Goal: Book appointment/travel/reservation

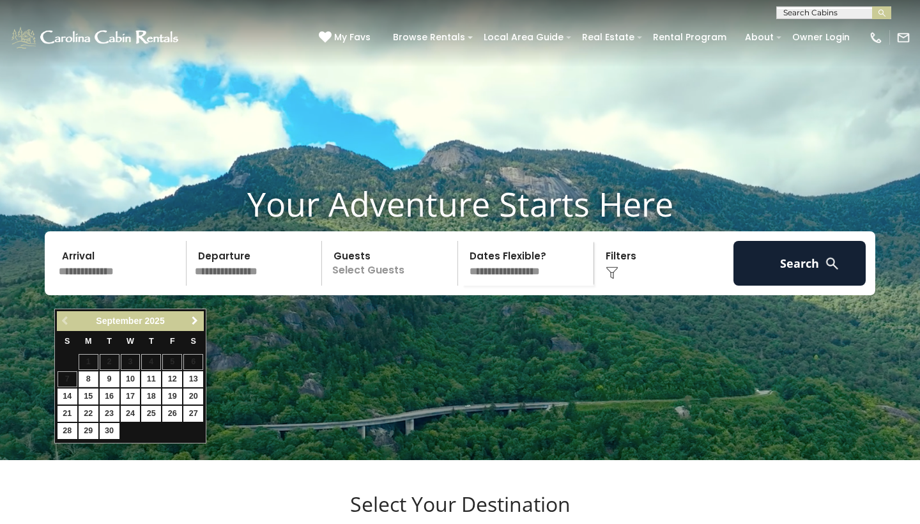
click at [192, 323] on span "Next" at bounding box center [195, 321] width 10 height 10
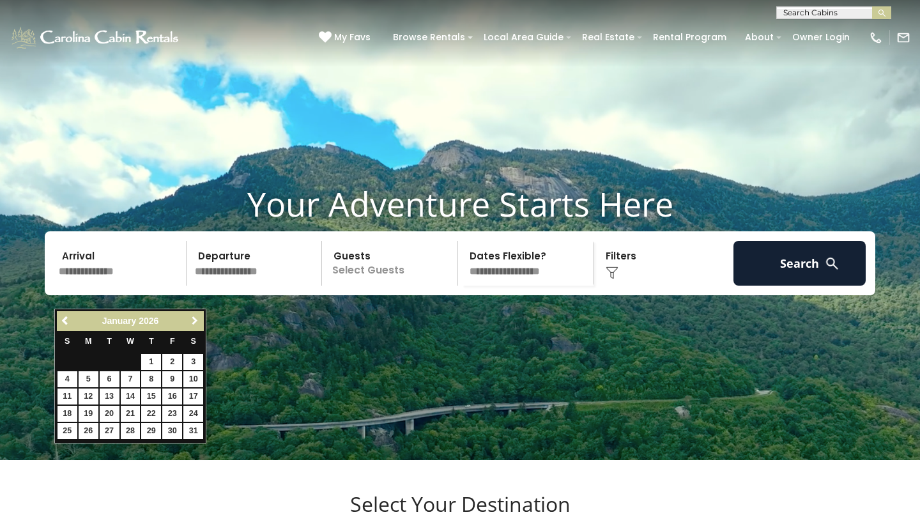
click at [192, 323] on span "Next" at bounding box center [195, 321] width 10 height 10
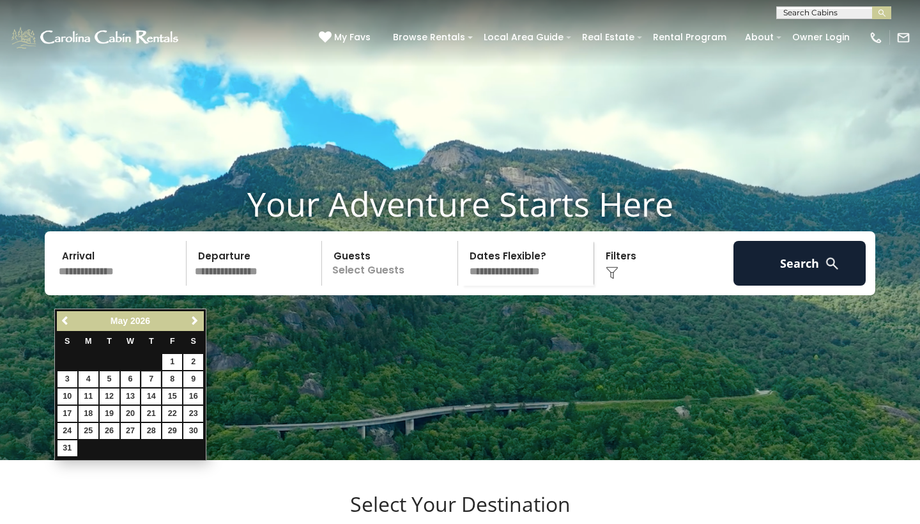
click at [150, 381] on link "7" at bounding box center [151, 379] width 20 height 16
type input "******"
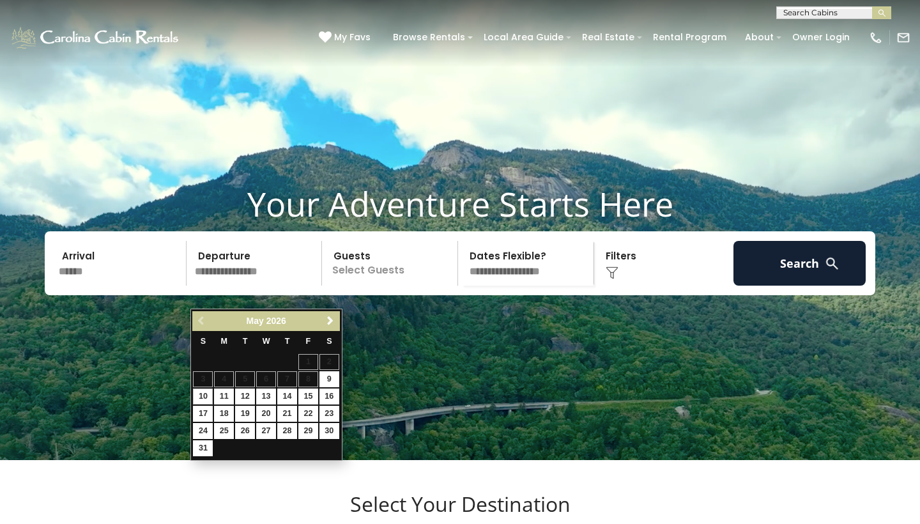
click at [208, 394] on link "10" at bounding box center [203, 397] width 20 height 16
type input "*******"
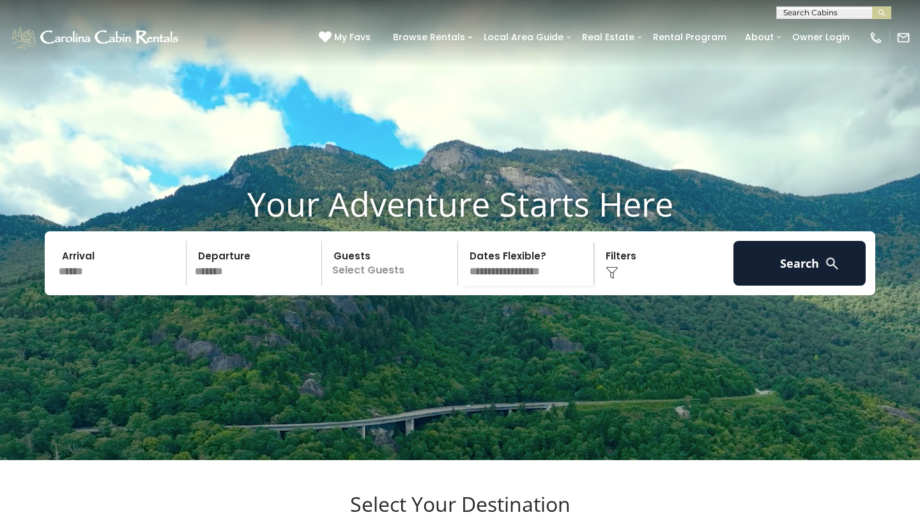
click at [370, 286] on p "Select Guests" at bounding box center [392, 263] width 132 height 45
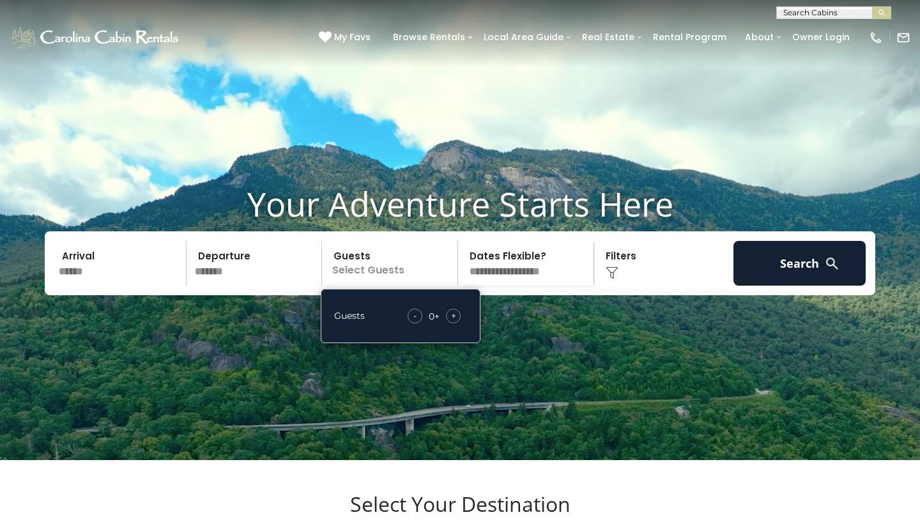
click at [459, 323] on div "+" at bounding box center [453, 316] width 15 height 15
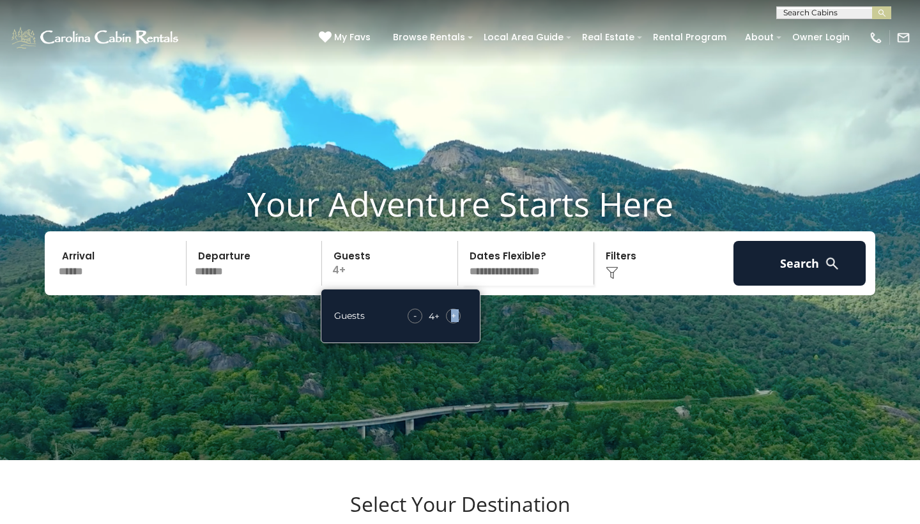
click at [459, 323] on div "+" at bounding box center [453, 316] width 15 height 15
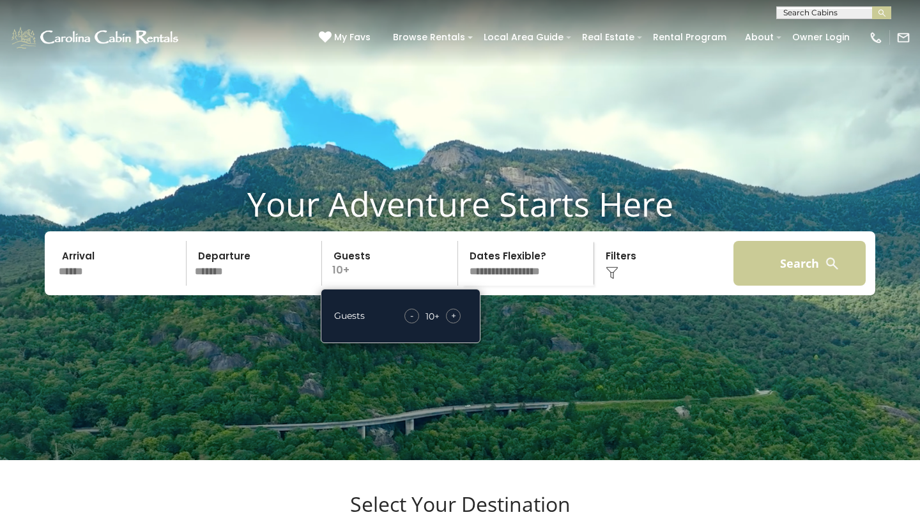
click at [799, 273] on button "Search" at bounding box center [800, 263] width 132 height 45
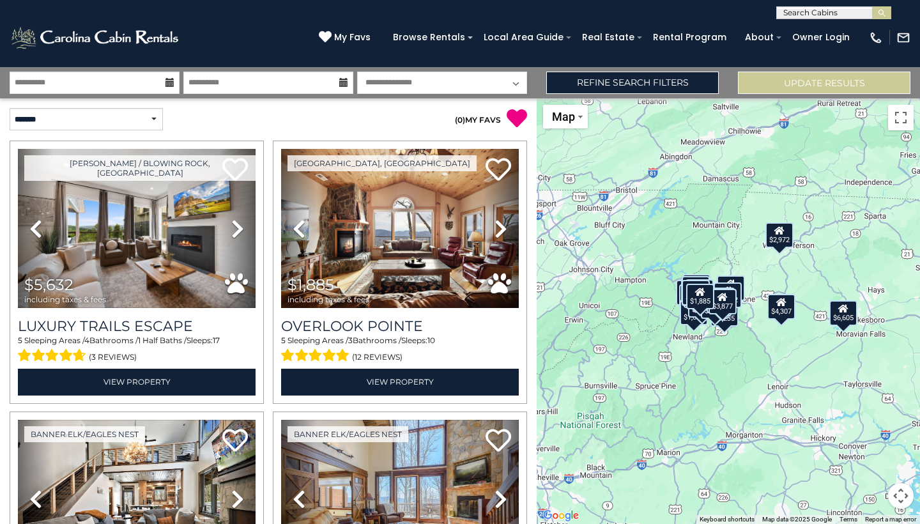
click at [749, 350] on div "$5,632 $1,885 $2,087 $2,566 $2,250 $2,112 $6,605 $3,926 $2,238 $1,290 $4,307 $1…" at bounding box center [729, 311] width 384 height 426
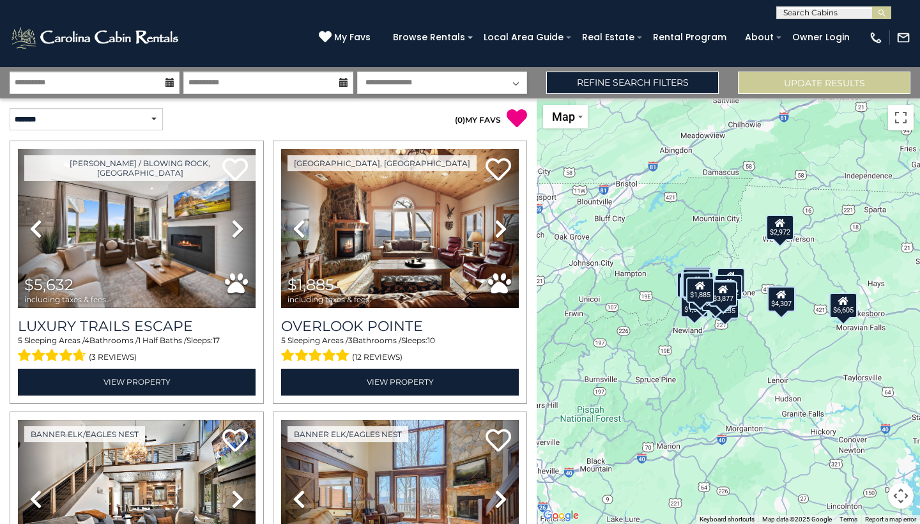
click at [537, 187] on div "$5,632 $1,885 $2,087 $2,566 $2,250 $2,112 $6,605 $3,926 $2,238 $1,290 $4,307 $1…" at bounding box center [729, 311] width 384 height 426
click at [670, 78] on link "Refine Search Filters" at bounding box center [632, 83] width 173 height 22
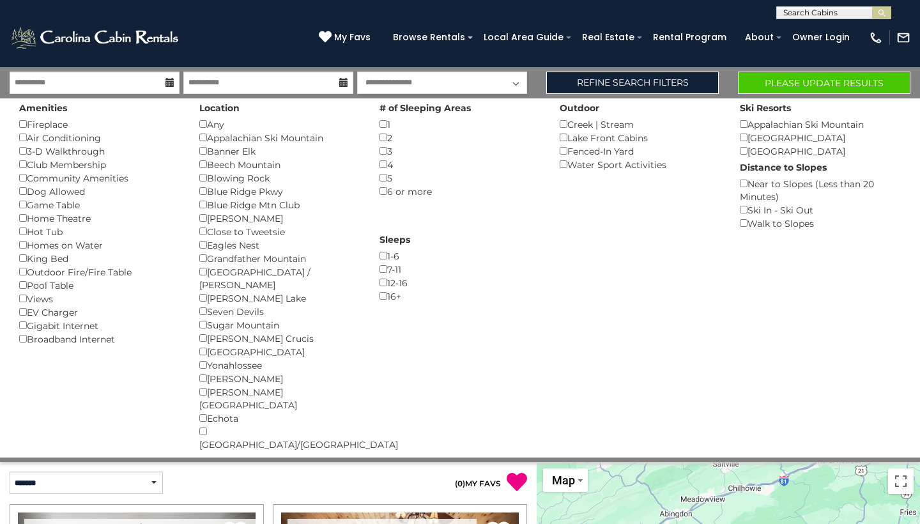
click at [770, 81] on button "Please Update Results" at bounding box center [824, 83] width 173 height 22
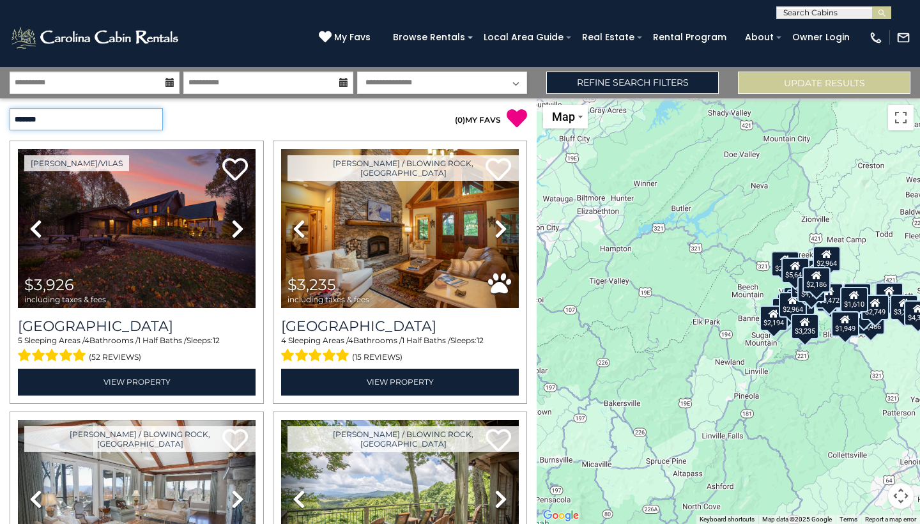
select select "*********"
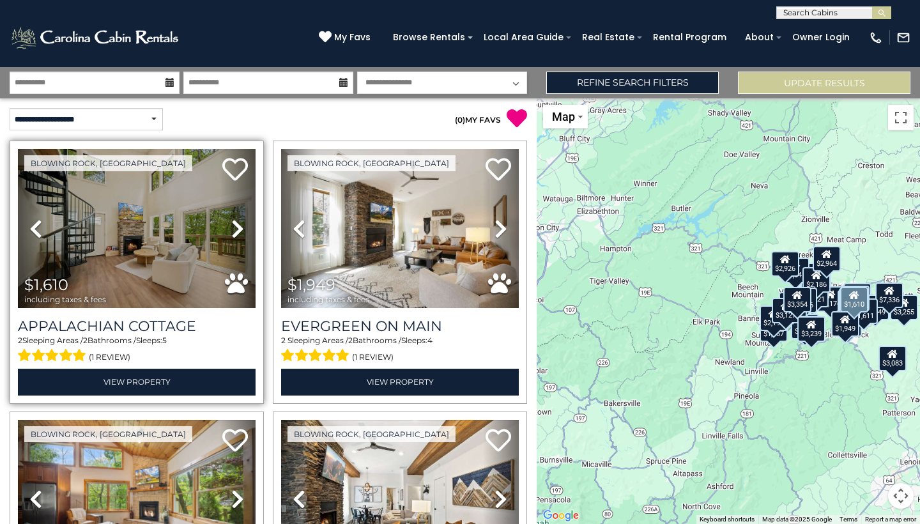
click at [231, 226] on icon at bounding box center [237, 229] width 13 height 20
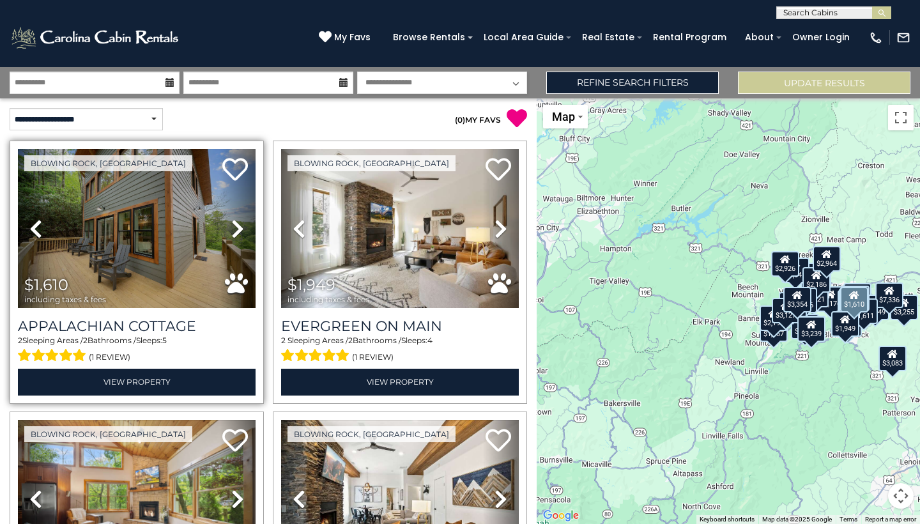
click at [231, 226] on icon at bounding box center [237, 229] width 13 height 20
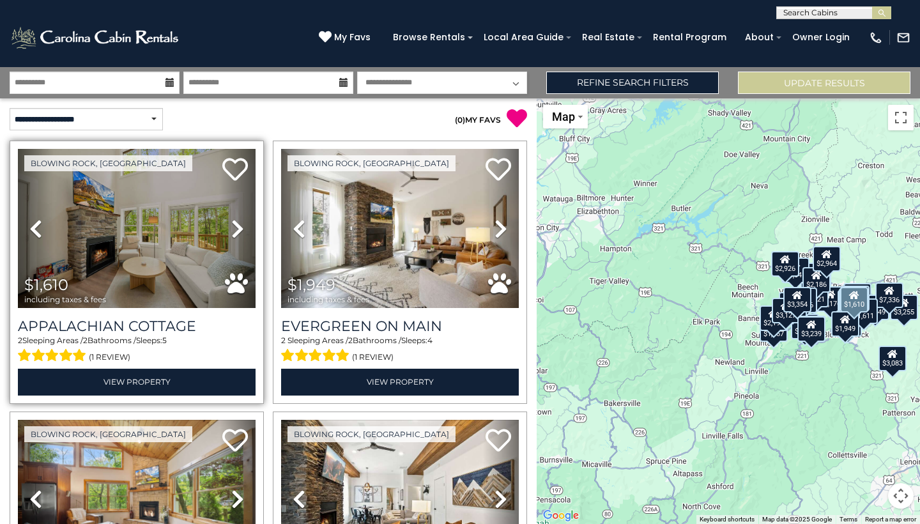
click at [231, 226] on icon at bounding box center [237, 229] width 13 height 20
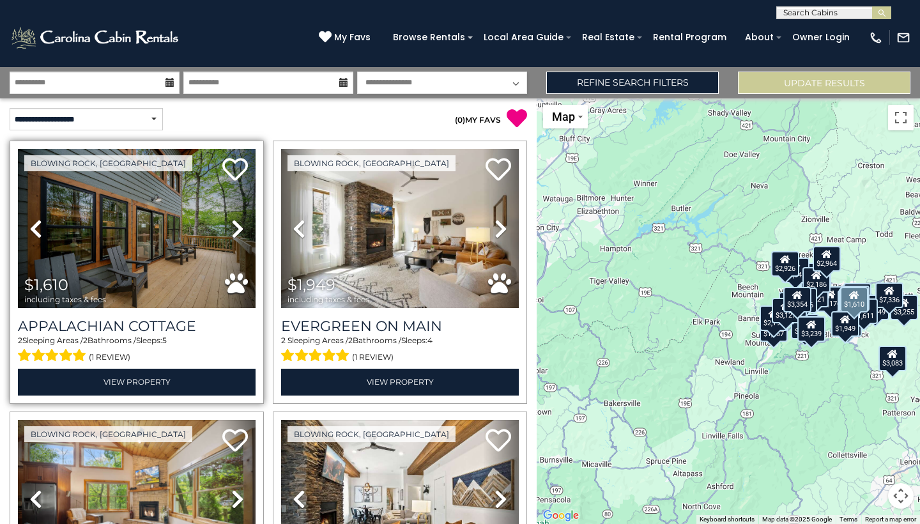
click at [242, 228] on link "Next" at bounding box center [238, 228] width 36 height 159
